Goal: Check status: Check status

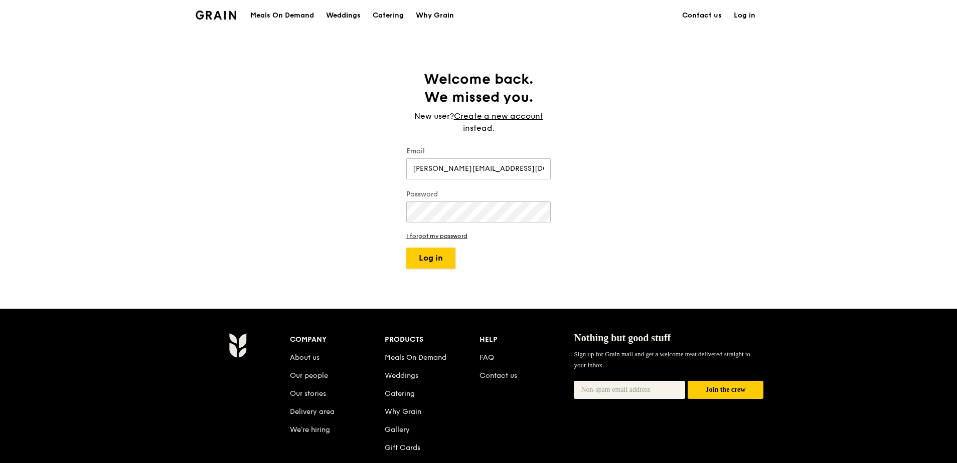
click at [428, 255] on button "Log in" at bounding box center [430, 258] width 49 height 21
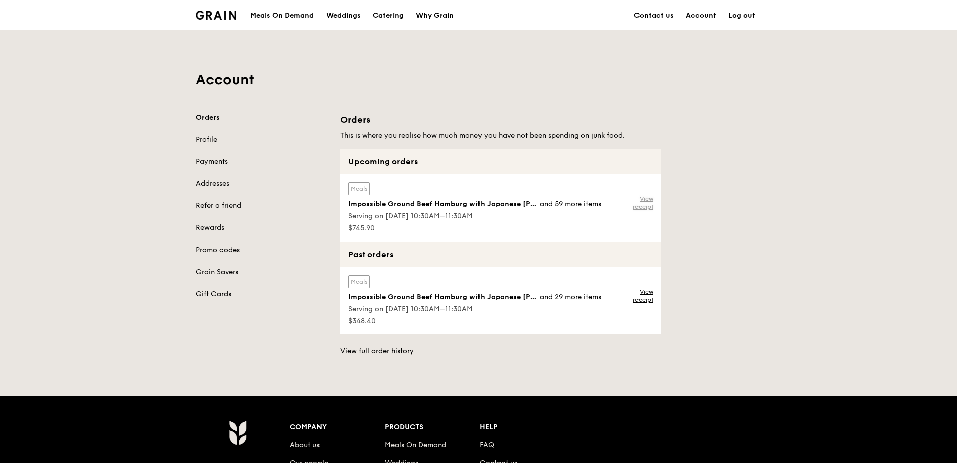
click at [648, 206] on link "View receipt" at bounding box center [636, 203] width 33 height 16
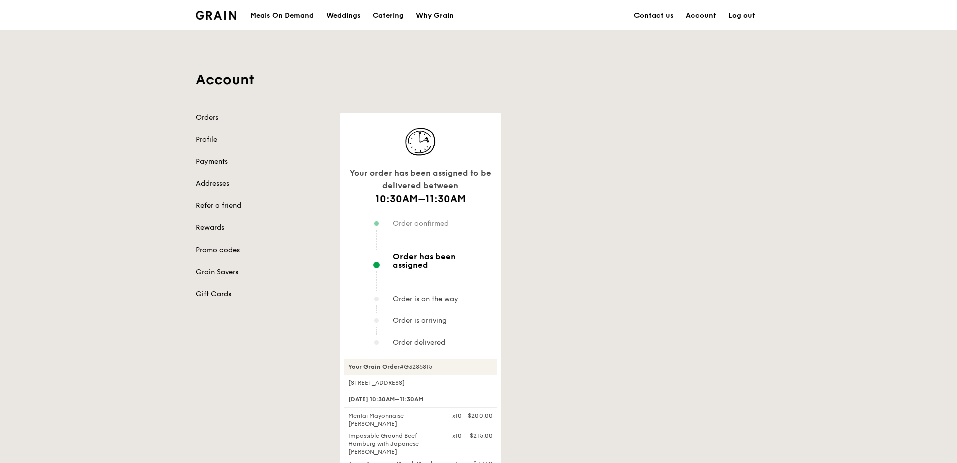
click at [634, 201] on div "Your order has been assigned to be delivered between 10:30AM–11:30AM Order conf…" at bounding box center [550, 392] width 433 height 558
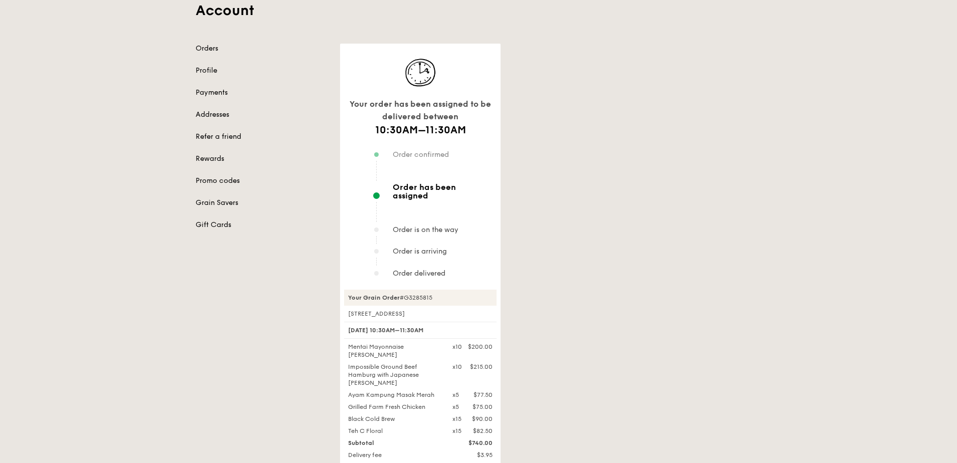
scroll to position [100, 0]
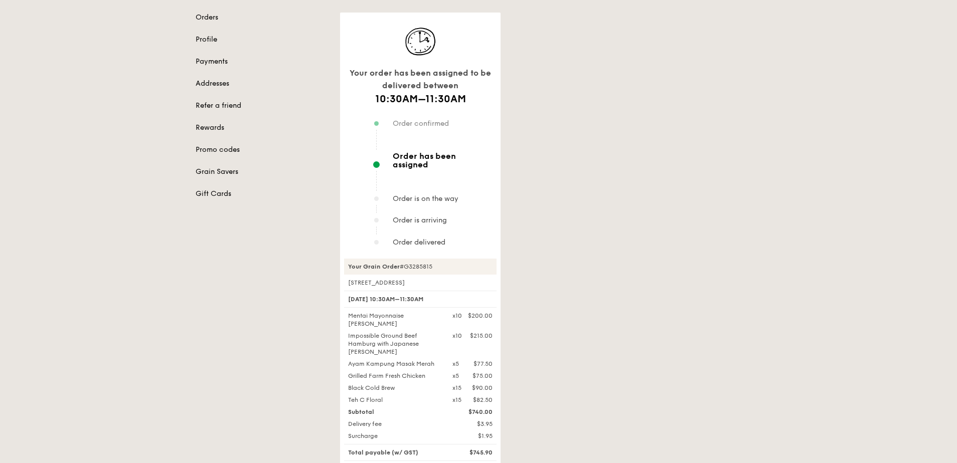
click at [612, 255] on div "Your order has been assigned to be delivered between 10:30AM–11:30AM Order conf…" at bounding box center [550, 292] width 433 height 558
click at [611, 249] on div "Your order has been assigned to be delivered between 10:30AM–11:30AM Order conf…" at bounding box center [550, 292] width 433 height 558
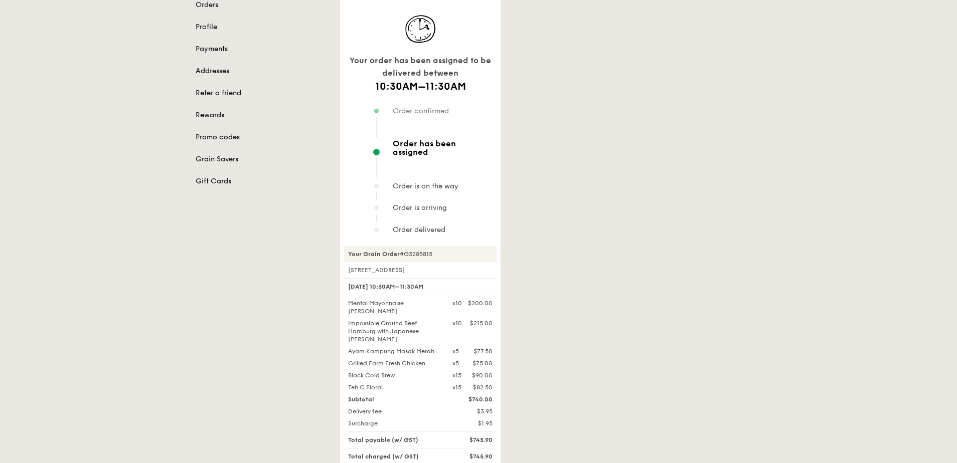
scroll to position [251, 0]
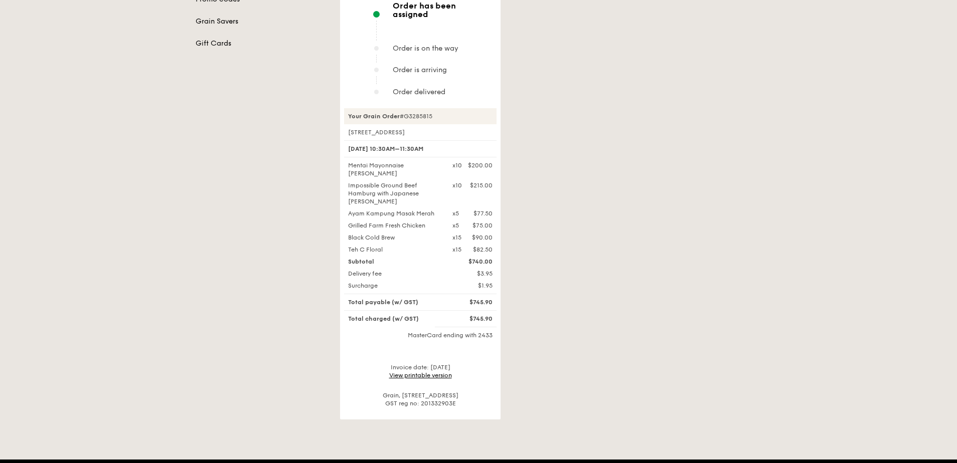
click at [612, 245] on div "Your order has been assigned to be delivered between 10:30AM–11:30AM Order conf…" at bounding box center [550, 141] width 433 height 558
click at [291, 126] on div "Orders Profile Payments Addresses Refer a friend Rewards Promo codes Grain Save…" at bounding box center [479, 141] width 578 height 558
click at [716, 221] on div "Your order has been assigned to be delivered between 10:30AM–11:30AM Order conf…" at bounding box center [550, 141] width 433 height 558
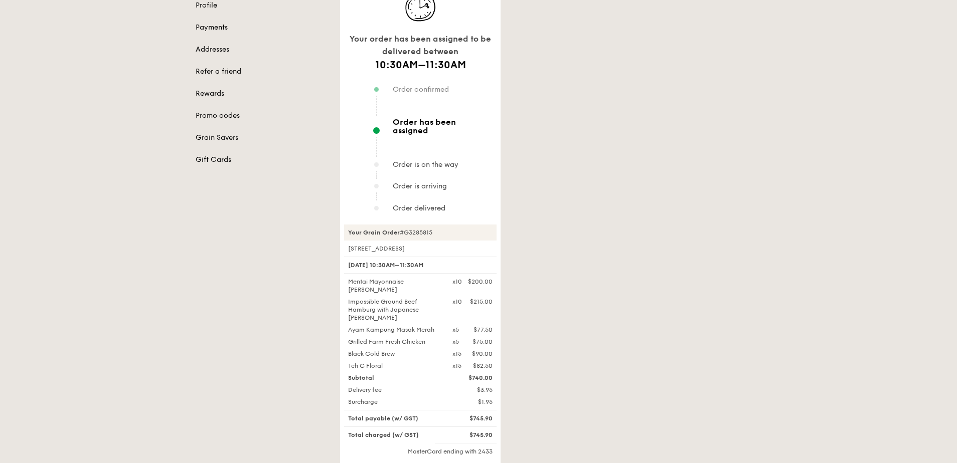
scroll to position [0, 0]
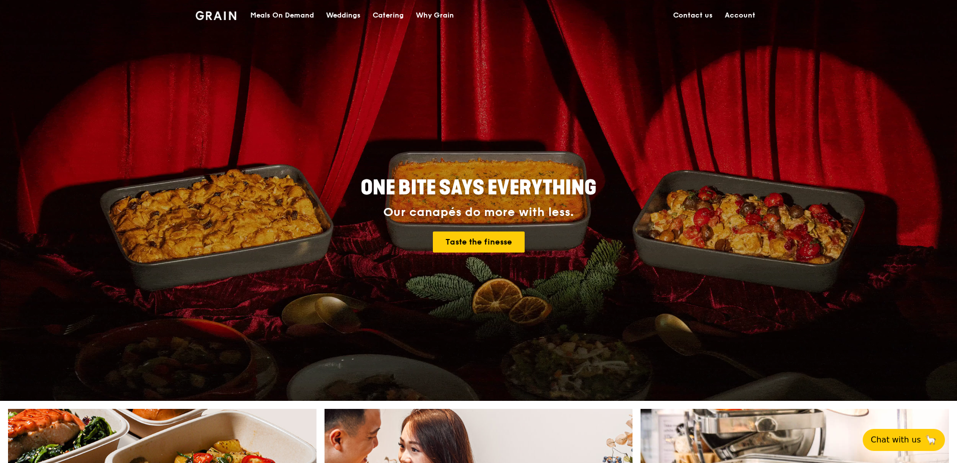
click at [694, 9] on link "Contact us" at bounding box center [693, 16] width 52 height 30
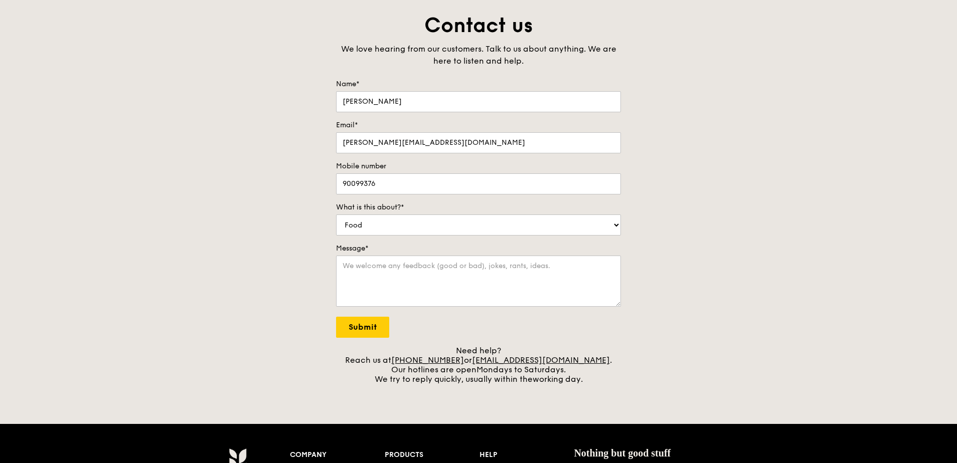
scroll to position [201, 0]
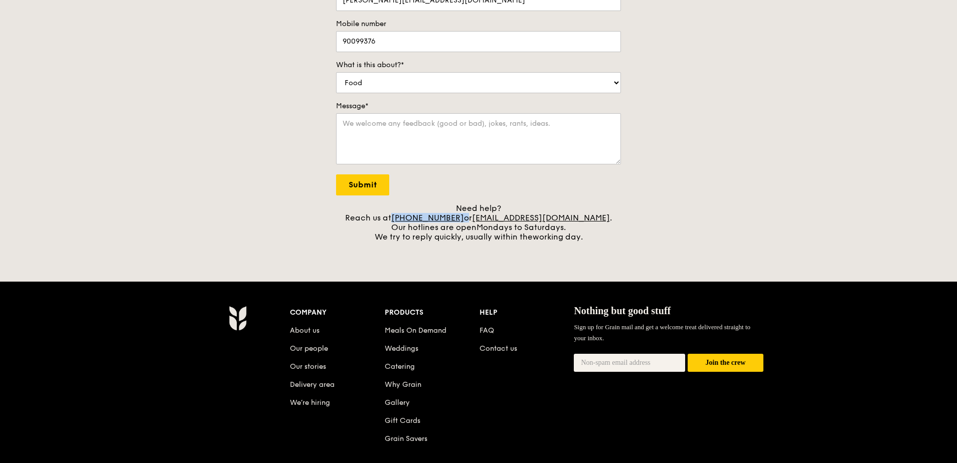
drag, startPoint x: 477, startPoint y: 220, endPoint x: 417, endPoint y: 219, distance: 60.7
click at [417, 219] on div "Need help? Reach us at +65 3163 5335 or concierge@grain.com.sg . Our hotlines a…" at bounding box center [478, 223] width 285 height 38
copy div "+65 3163 5335"
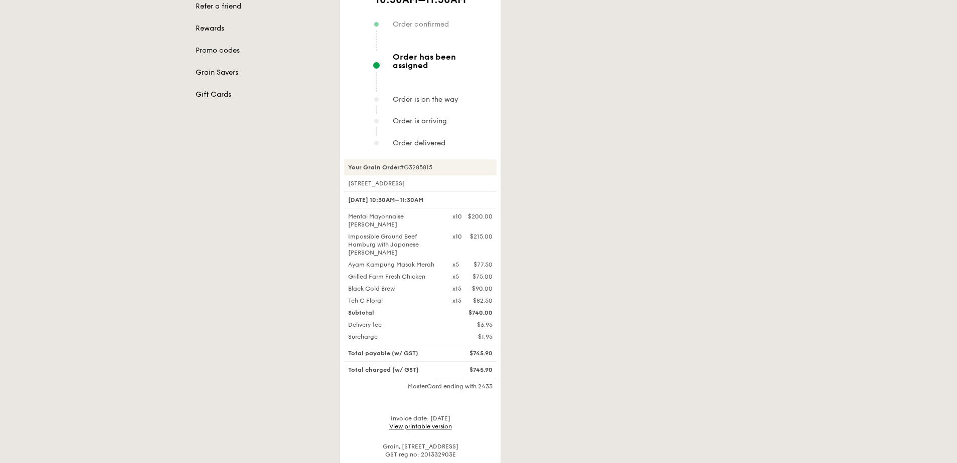
scroll to position [201, 0]
click at [467, 442] on div "Grain, [STREET_ADDRESS] SG GST reg no: 201332903E" at bounding box center [420, 450] width 152 height 16
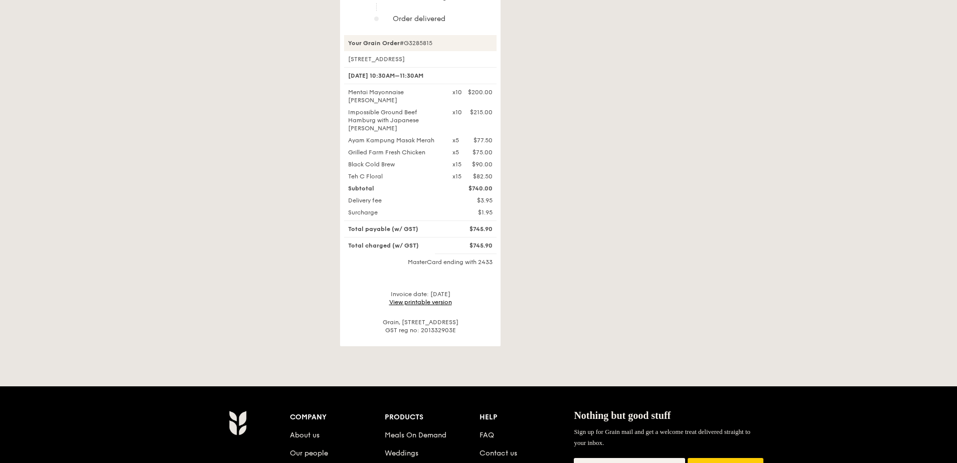
scroll to position [451, 0]
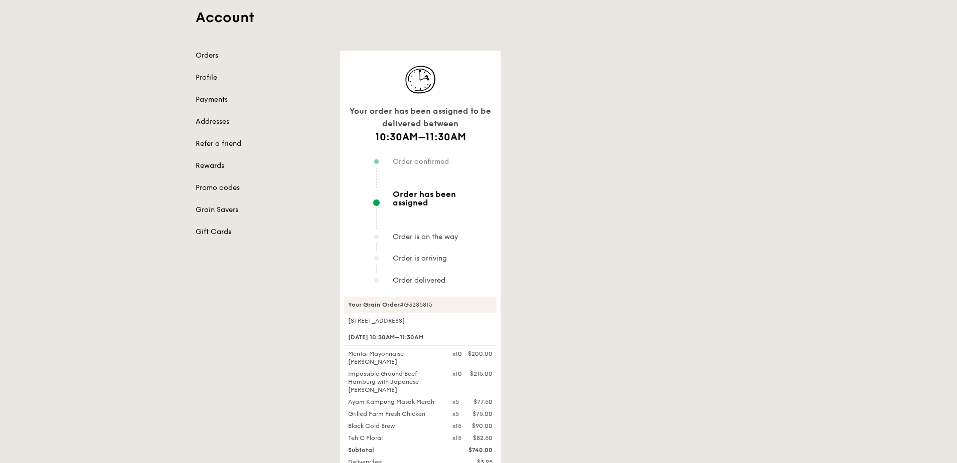
scroll to position [50, 0]
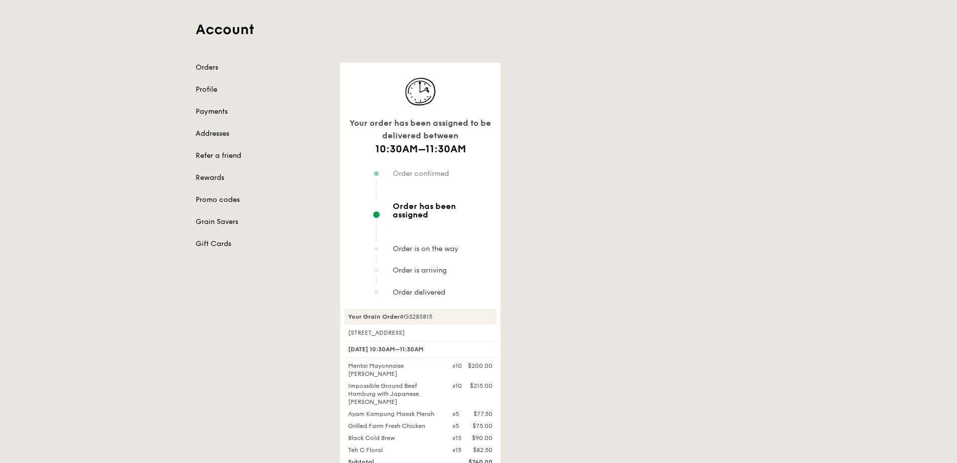
click at [433, 288] on span "Order delivered" at bounding box center [419, 292] width 53 height 9
drag, startPoint x: 394, startPoint y: 208, endPoint x: 504, endPoint y: 209, distance: 110.8
click at [504, 209] on div "Your order has been assigned to be delivered between 10:30AM–11:30AM Order conf…" at bounding box center [550, 342] width 433 height 558
click at [712, 190] on div "Your order has been assigned to be delivered between 10:30AM–11:30AM Order conf…" at bounding box center [550, 342] width 433 height 558
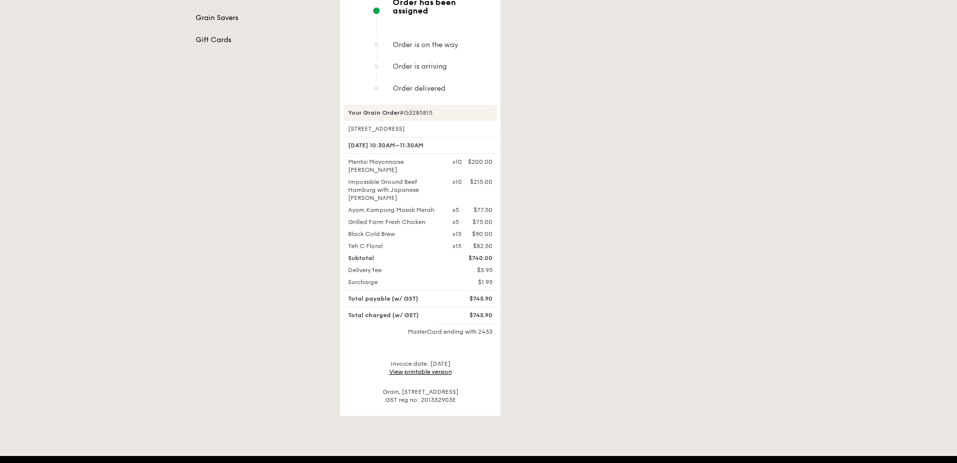
scroll to position [251, 0]
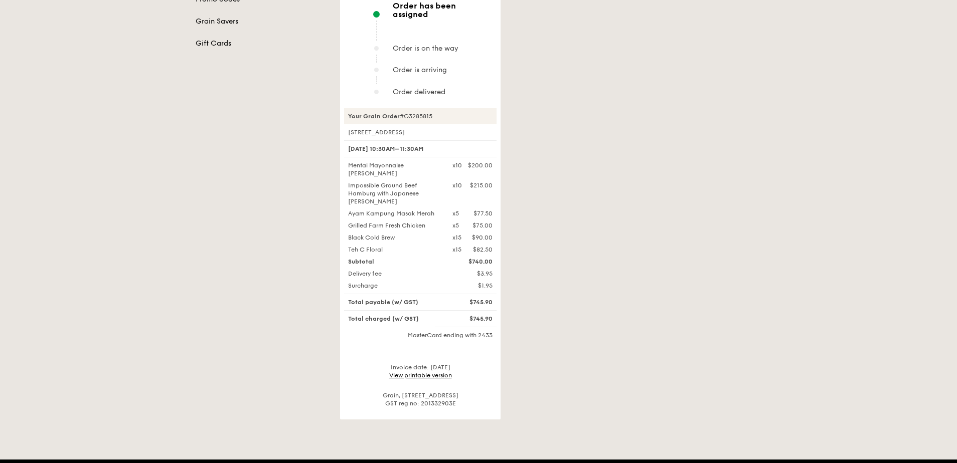
click at [570, 158] on div "Your order has been assigned to be delivered between 10:30AM–11:30AM Order conf…" at bounding box center [550, 141] width 433 height 558
drag, startPoint x: 437, startPoint y: 140, endPoint x: 329, endPoint y: 142, distance: 107.3
click at [329, 142] on div "Orders Profile Payments Addresses Refer a friend Rewards Promo codes Grain Save…" at bounding box center [479, 141] width 578 height 558
drag, startPoint x: 329, startPoint y: 142, endPoint x: 354, endPoint y: 144, distance: 24.1
click at [354, 144] on div "[DATE] 10:30AM–11:30AM" at bounding box center [420, 148] width 152 height 17
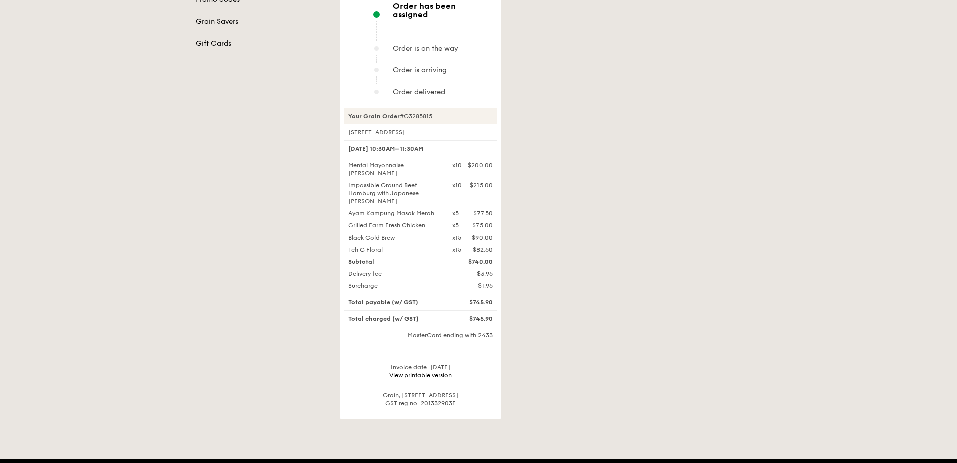
click at [353, 141] on div "[DATE] 10:30AM–11:30AM" at bounding box center [420, 148] width 152 height 17
click at [669, 144] on div "Your order has been assigned to be delivered between 10:30AM–11:30AM Order conf…" at bounding box center [550, 141] width 433 height 558
click at [727, 261] on div "Your order has been assigned to be delivered between 10:30AM–11:30AM Order conf…" at bounding box center [550, 141] width 433 height 558
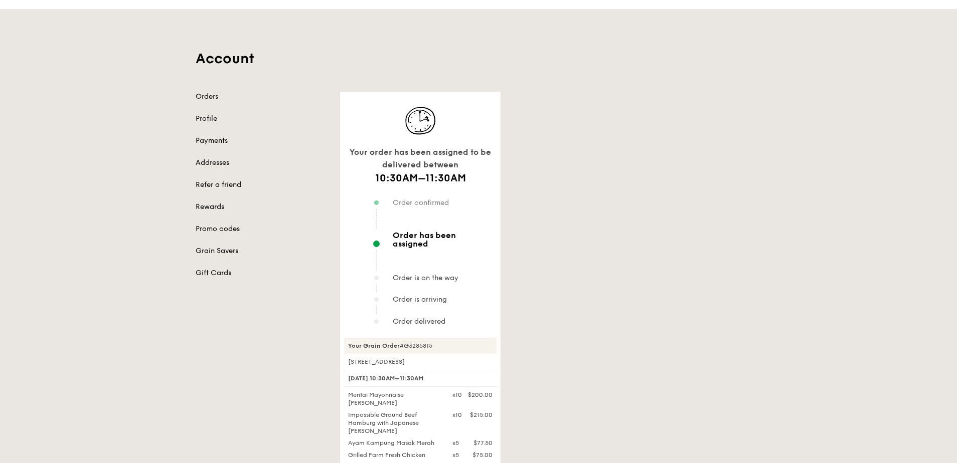
scroll to position [0, 0]
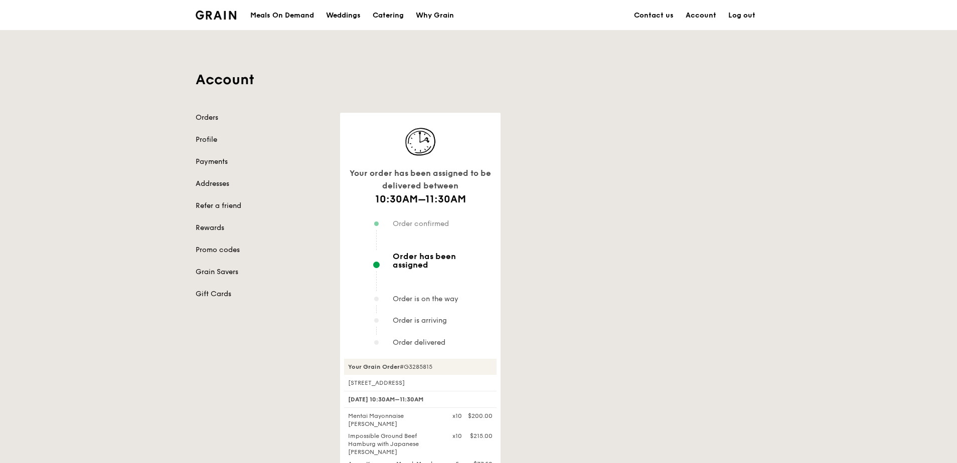
click at [456, 181] on div "Your order has been assigned to be delivered between" at bounding box center [420, 180] width 152 height 26
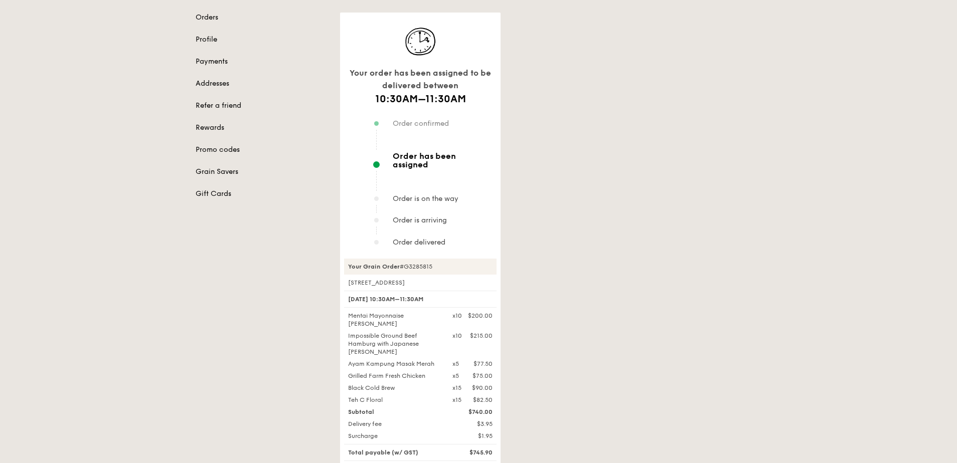
click at [443, 259] on div "Your Grain Order #G3285815" at bounding box center [420, 267] width 152 height 16
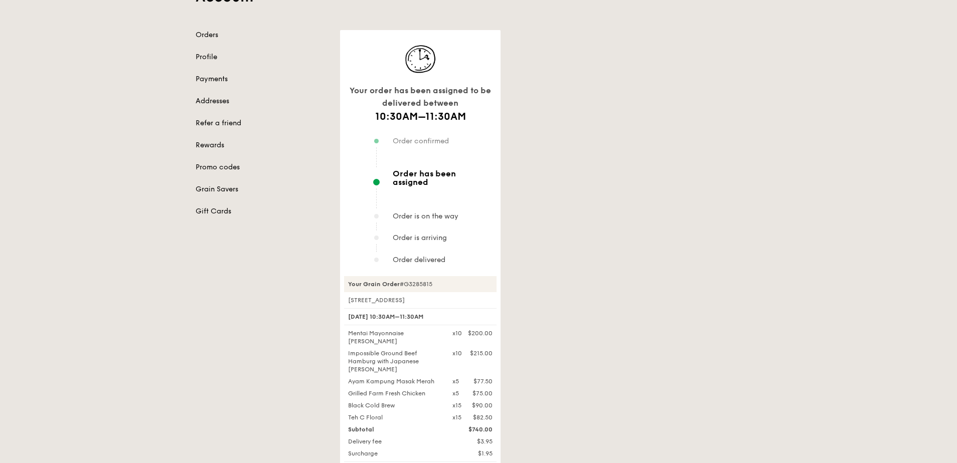
scroll to position [100, 0]
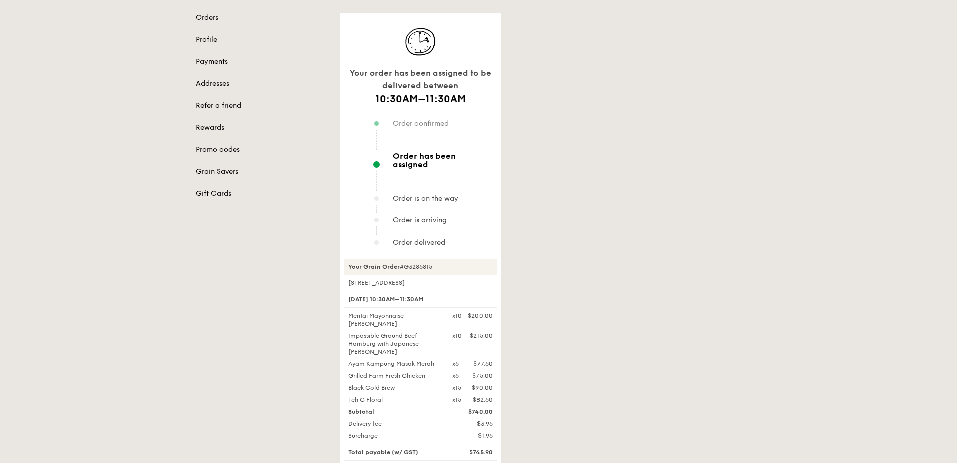
click at [435, 265] on div "Your Grain Order #G3285815 [STREET_ADDRESS] [DATE] 10:30AM–11:30AM Mentai Mayon…" at bounding box center [420, 408] width 152 height 299
click at [410, 260] on div "Your Grain Order #G3285815" at bounding box center [420, 267] width 152 height 16
drag, startPoint x: 404, startPoint y: 259, endPoint x: 450, endPoint y: 258, distance: 46.6
click at [450, 259] on div "Your Grain Order #G3285815" at bounding box center [420, 267] width 152 height 16
drag, startPoint x: 450, startPoint y: 258, endPoint x: 443, endPoint y: 263, distance: 8.6
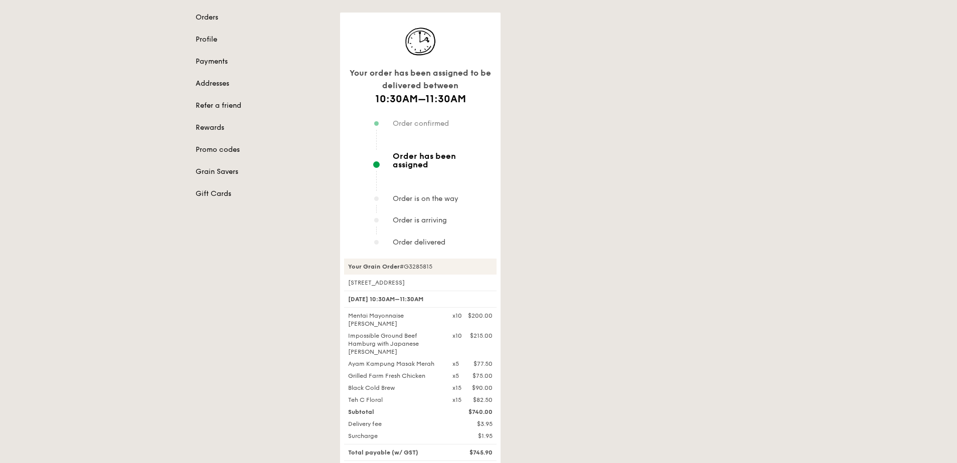
click at [443, 263] on div "Your Grain Order #G3285815" at bounding box center [420, 267] width 152 height 16
click at [441, 260] on div "Your Grain Order #G3285815" at bounding box center [420, 267] width 152 height 16
drag, startPoint x: 442, startPoint y: 275, endPoint x: 338, endPoint y: 277, distance: 104.3
click at [338, 277] on div "Your order has been assigned to be delivered between 10:30AM–11:30AM Order conf…" at bounding box center [550, 292] width 433 height 558
drag, startPoint x: 338, startPoint y: 277, endPoint x: 451, endPoint y: 276, distance: 112.8
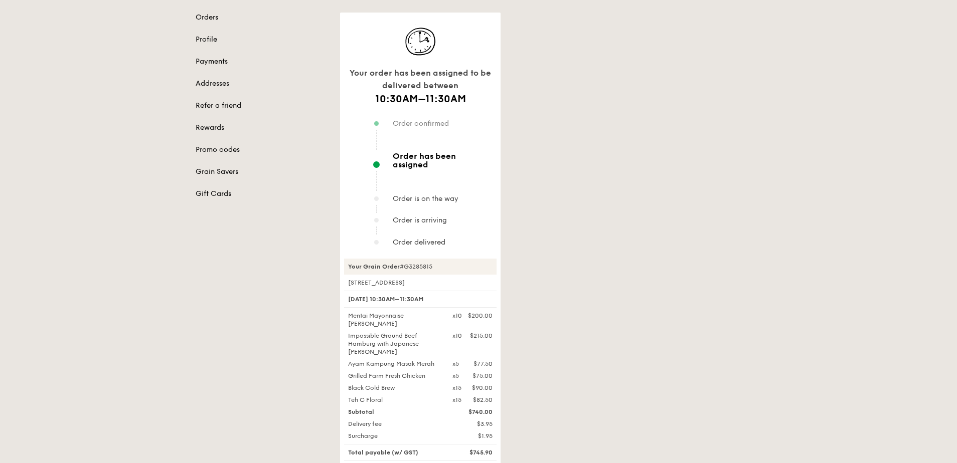
click at [451, 279] on div "[STREET_ADDRESS]" at bounding box center [420, 283] width 152 height 8
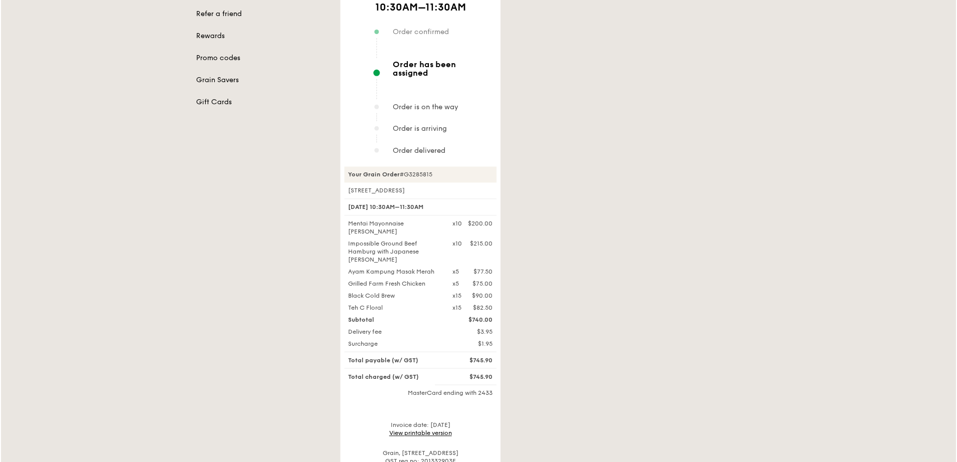
scroll to position [201, 0]
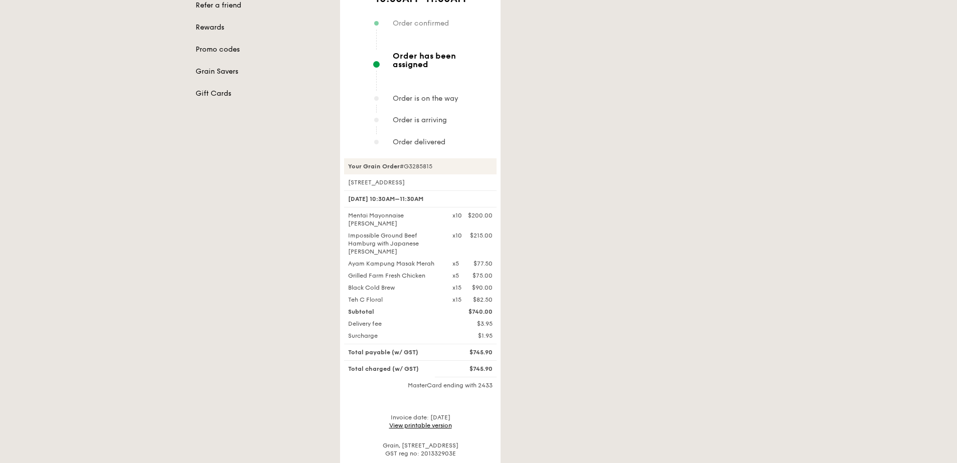
click at [618, 320] on div "Your order has been assigned to be delivered between 10:30AM–11:30AM Order conf…" at bounding box center [550, 191] width 433 height 558
click at [623, 331] on div "Your order has been assigned to be delivered between 10:30AM–11:30AM Order conf…" at bounding box center [550, 191] width 433 height 558
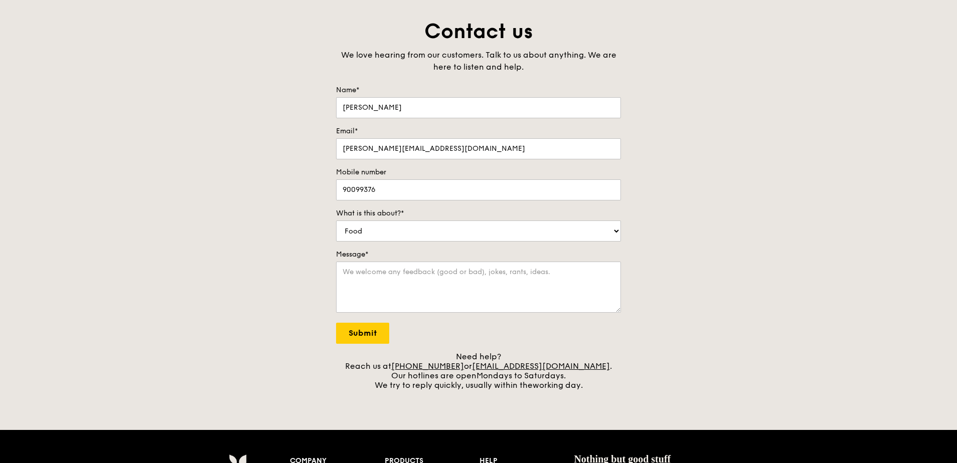
scroll to position [100, 0]
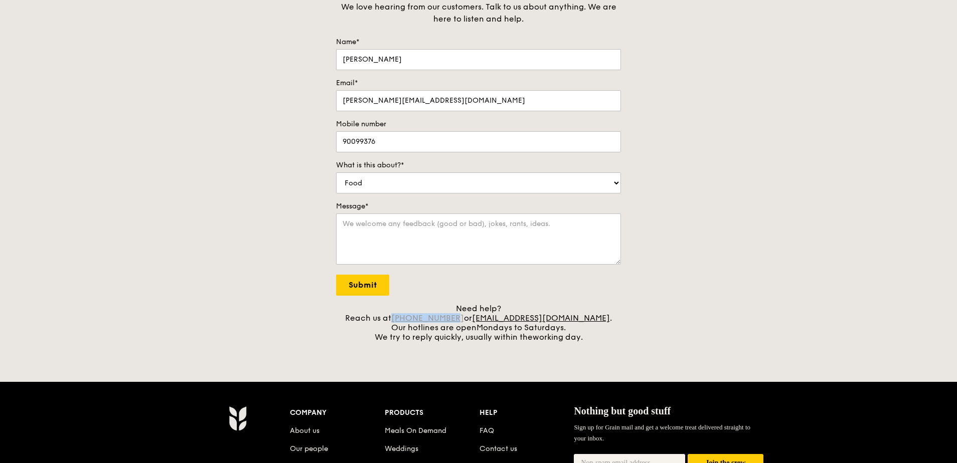
drag, startPoint x: 476, startPoint y: 318, endPoint x: 418, endPoint y: 320, distance: 58.2
click at [418, 320] on div "Need help? Reach us at +65 3163 5335 or concierge@grain.com.sg . Our hotlines a…" at bounding box center [478, 323] width 285 height 38
copy link "+65 3163 5335"
drag, startPoint x: 708, startPoint y: 221, endPoint x: 706, endPoint y: 216, distance: 5.2
click at [708, 220] on div "Contact us We love hearing from our customers. Talk to us about anything. We ar…" at bounding box center [478, 156] width 957 height 372
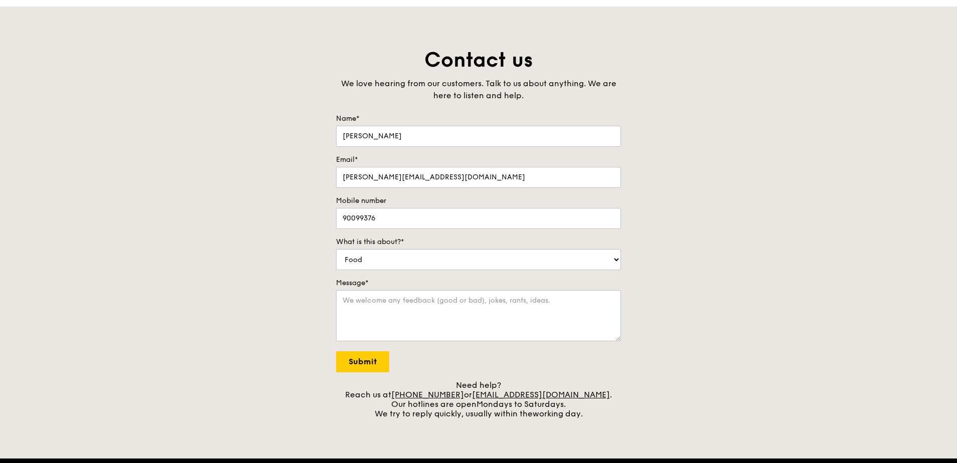
scroll to position [0, 0]
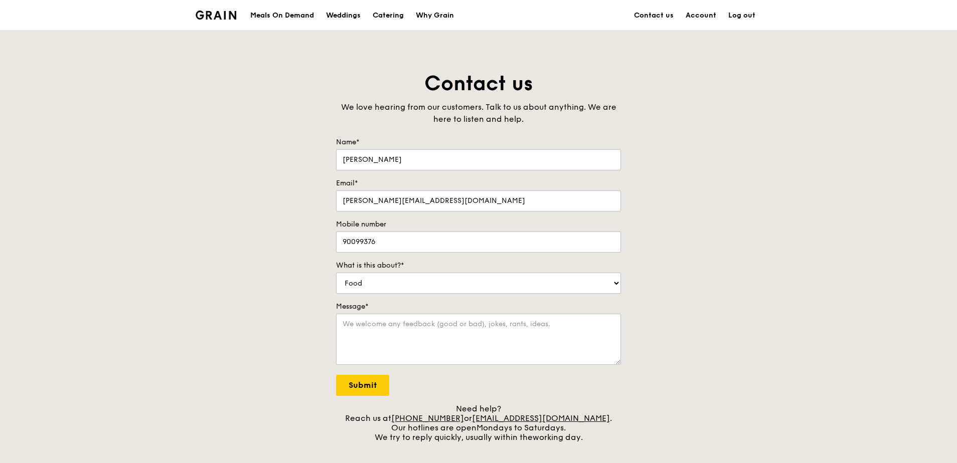
click at [745, 198] on div "Contact us We love hearing from our customers. Talk to us about anything. We ar…" at bounding box center [478, 256] width 957 height 372
